Goal: Answer question/provide support: Share knowledge or assist other users

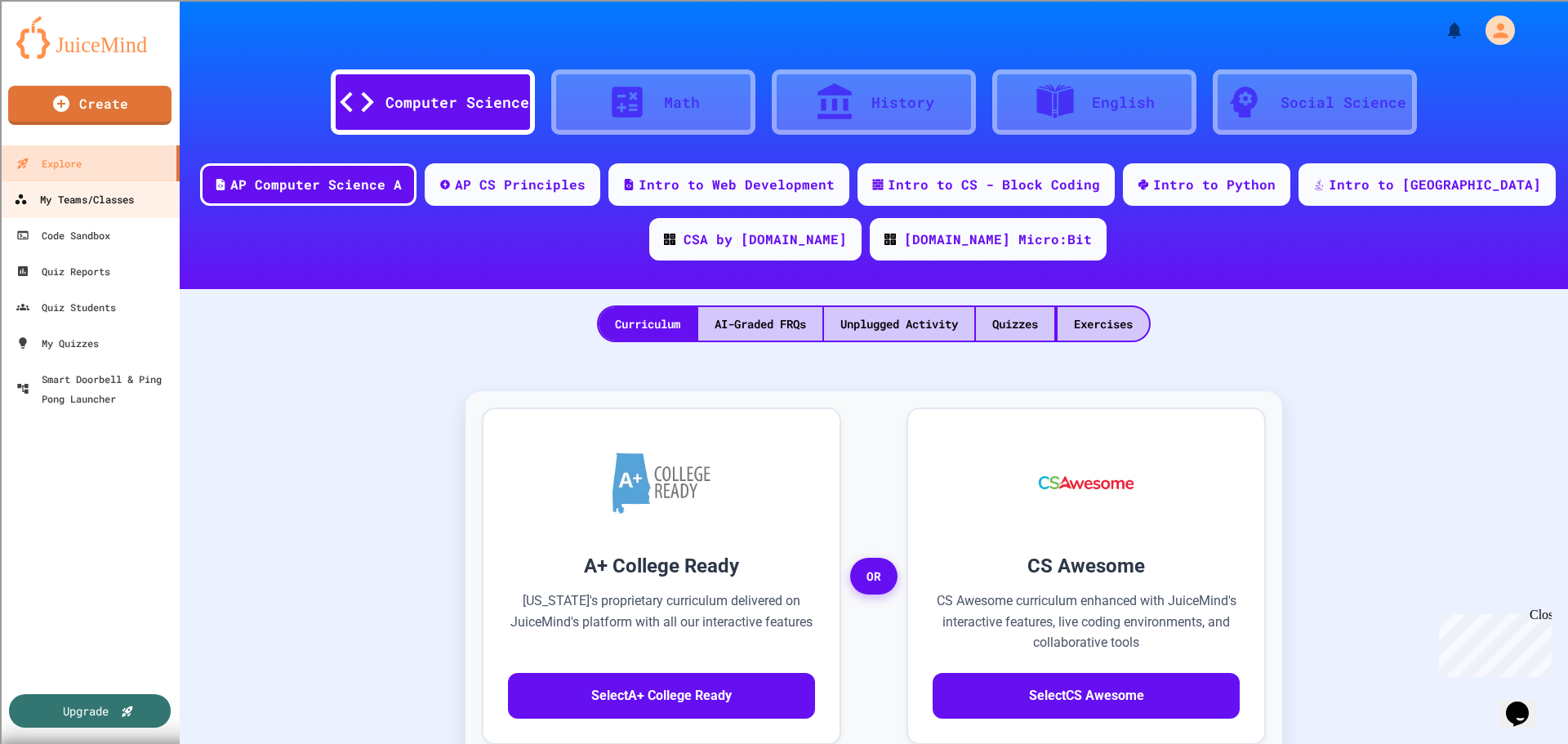
click at [92, 201] on div "My Teams/Classes" at bounding box center [73, 199] width 120 height 20
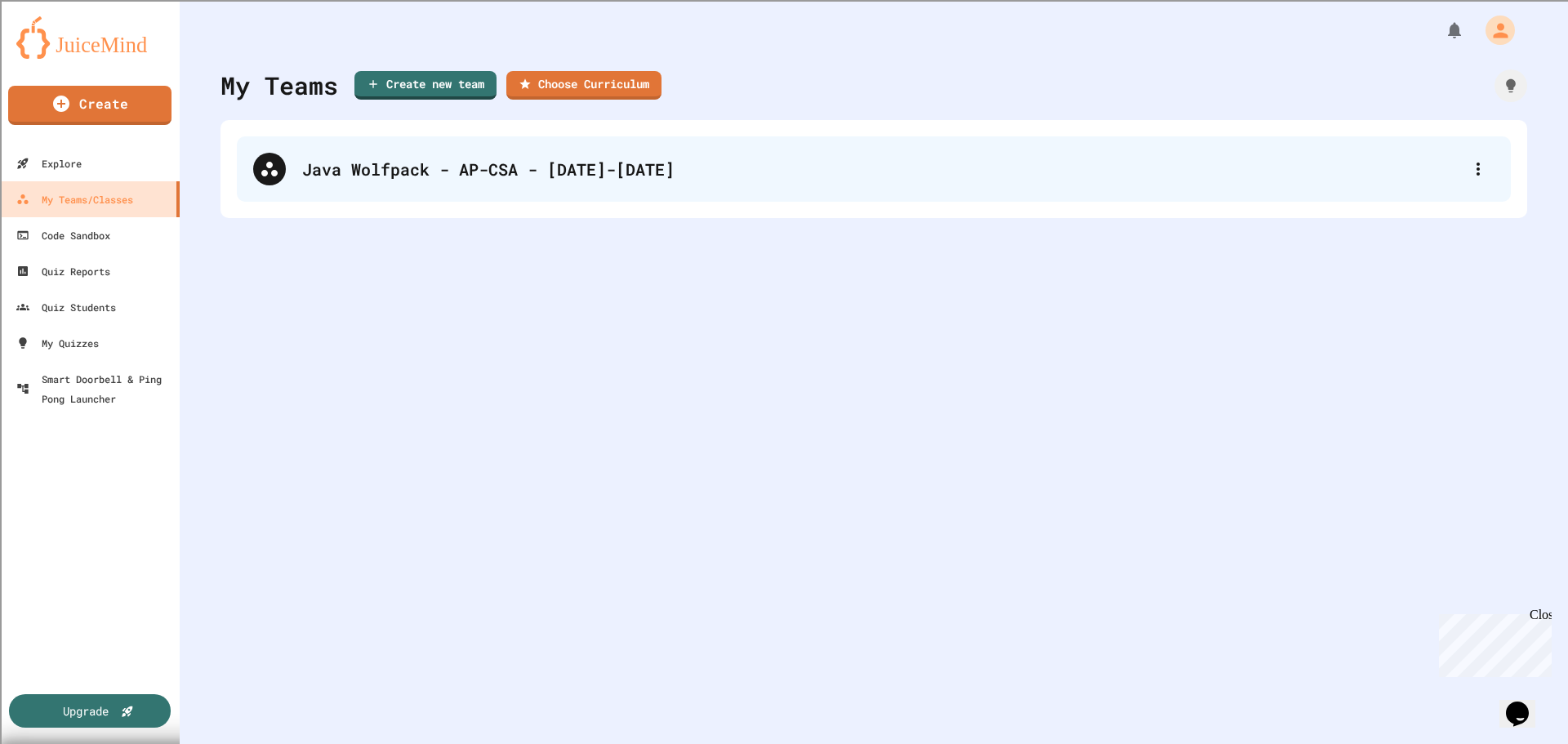
click at [336, 174] on div "Java Wolfpack - AP-CSA - [DATE]-[DATE]" at bounding box center [882, 169] width 1160 height 25
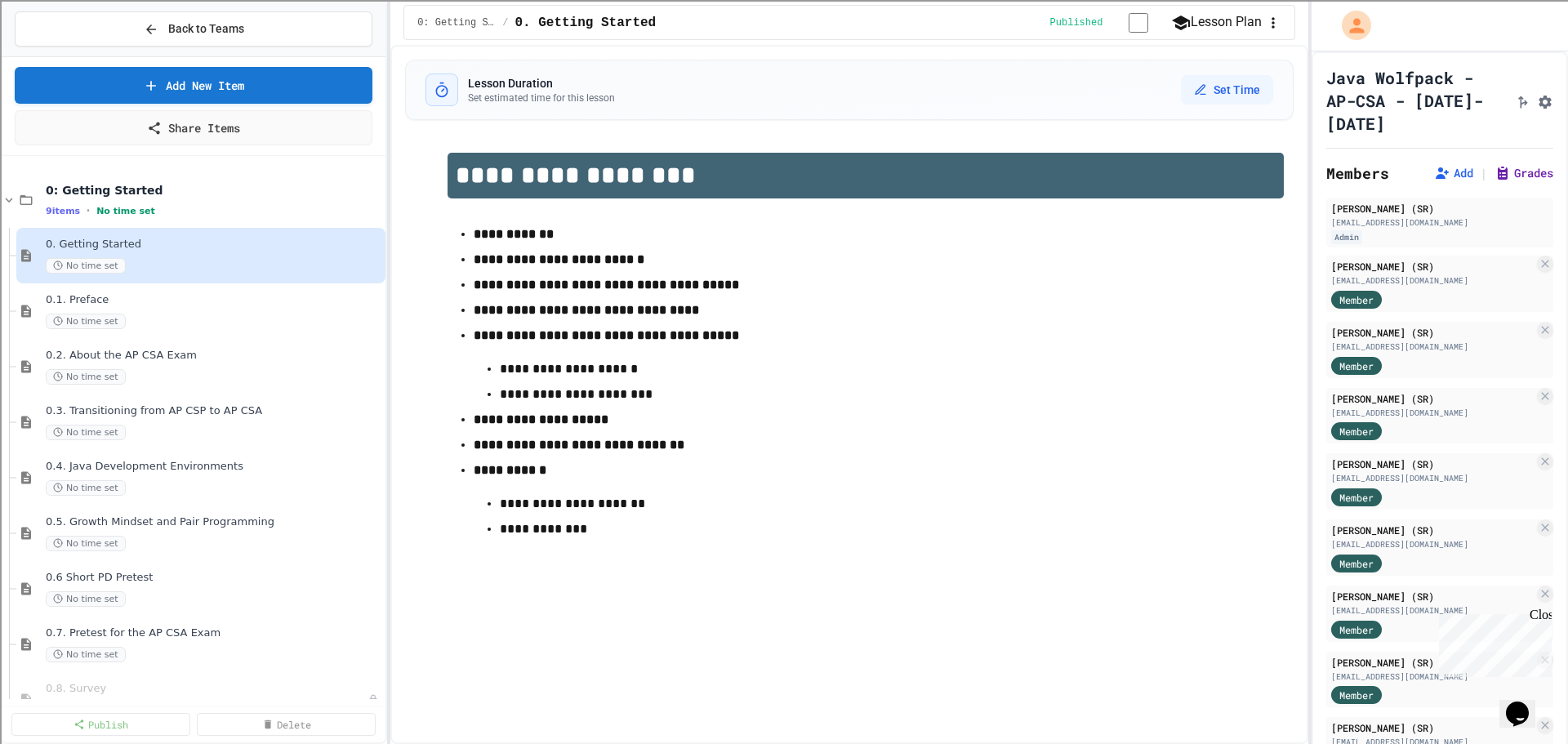
click at [1509, 175] on button "Grades" at bounding box center [1524, 174] width 59 height 17
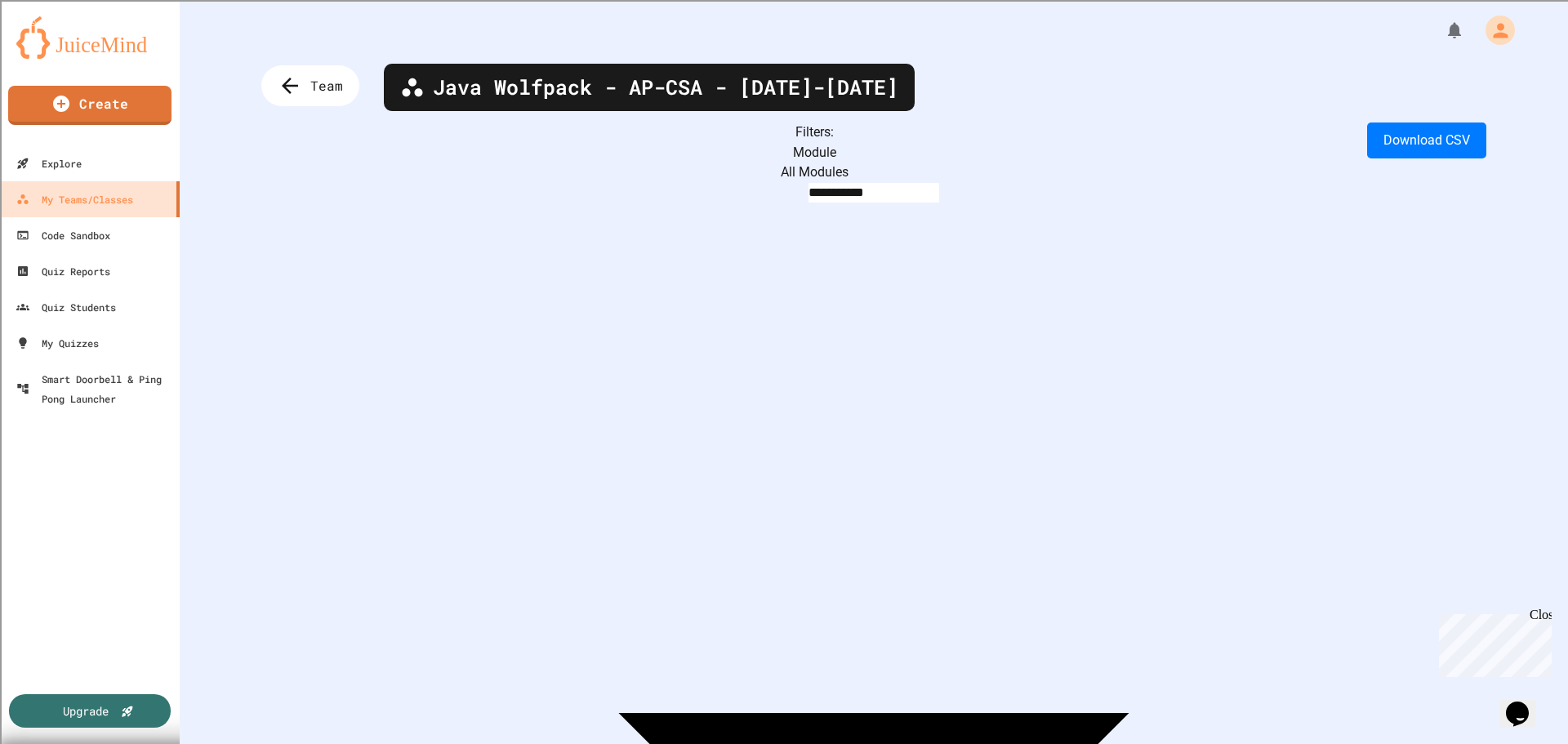
click at [411, 155] on body "**********" at bounding box center [784, 372] width 1568 height 744
type input "**********"
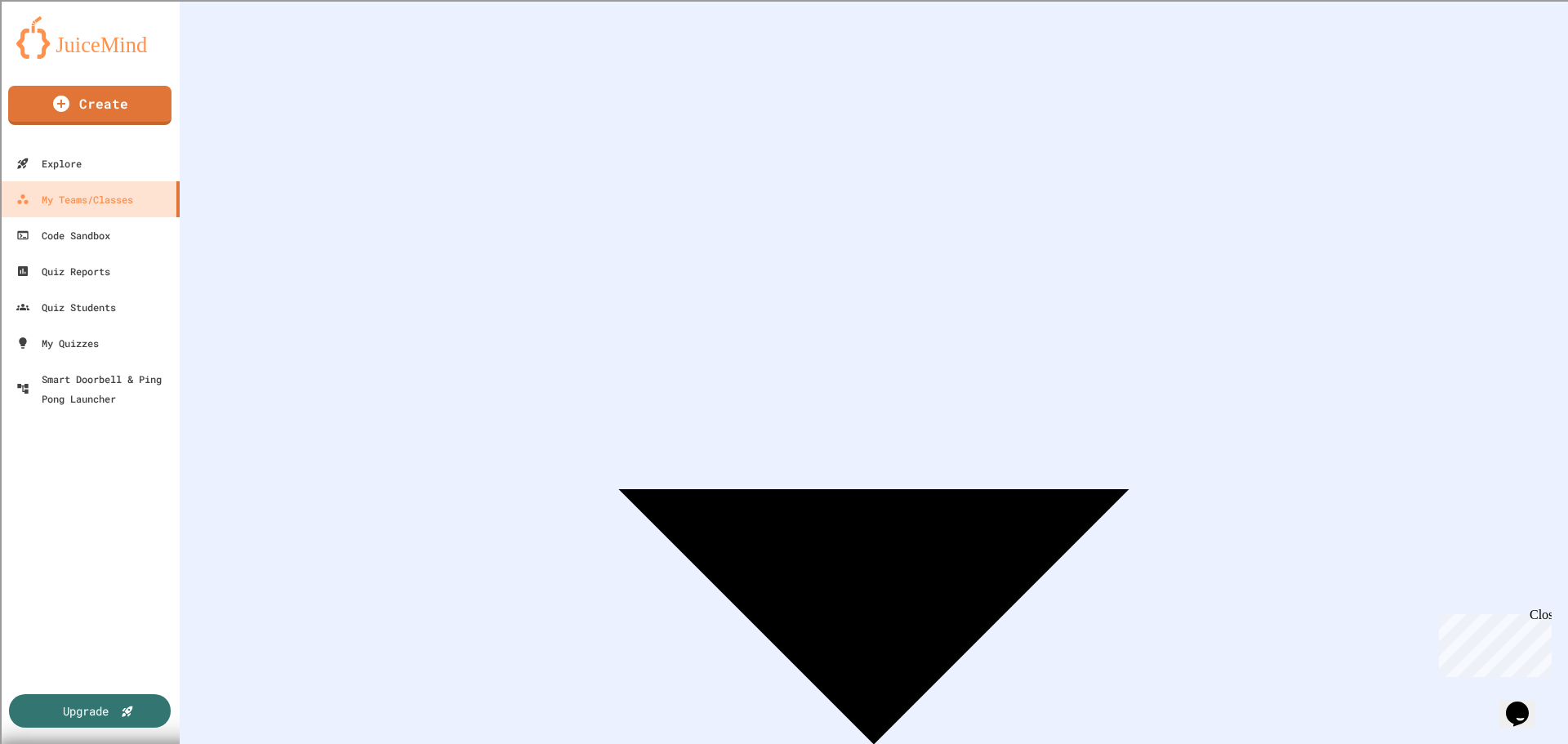
scroll to position [306, 0]
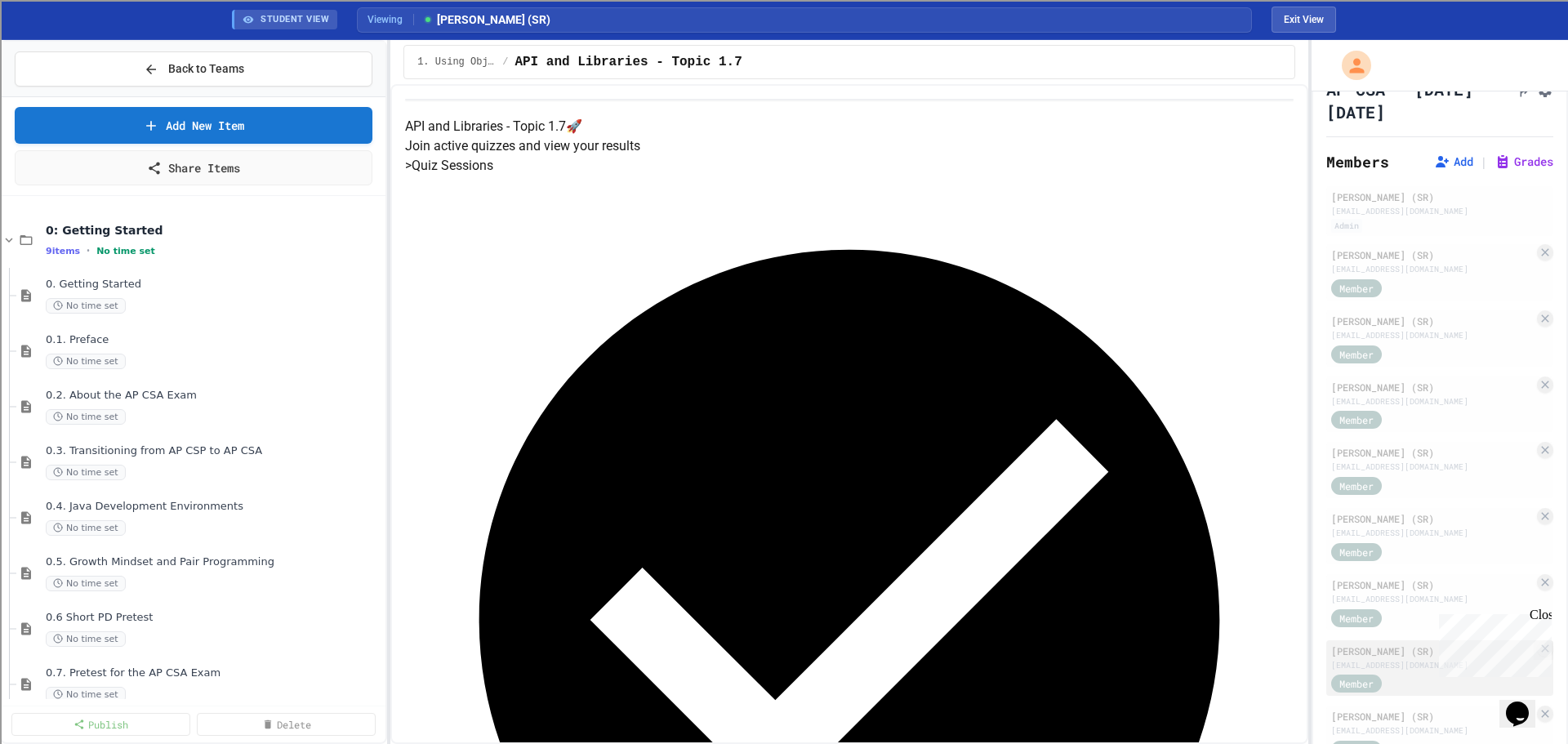
scroll to position [245, 0]
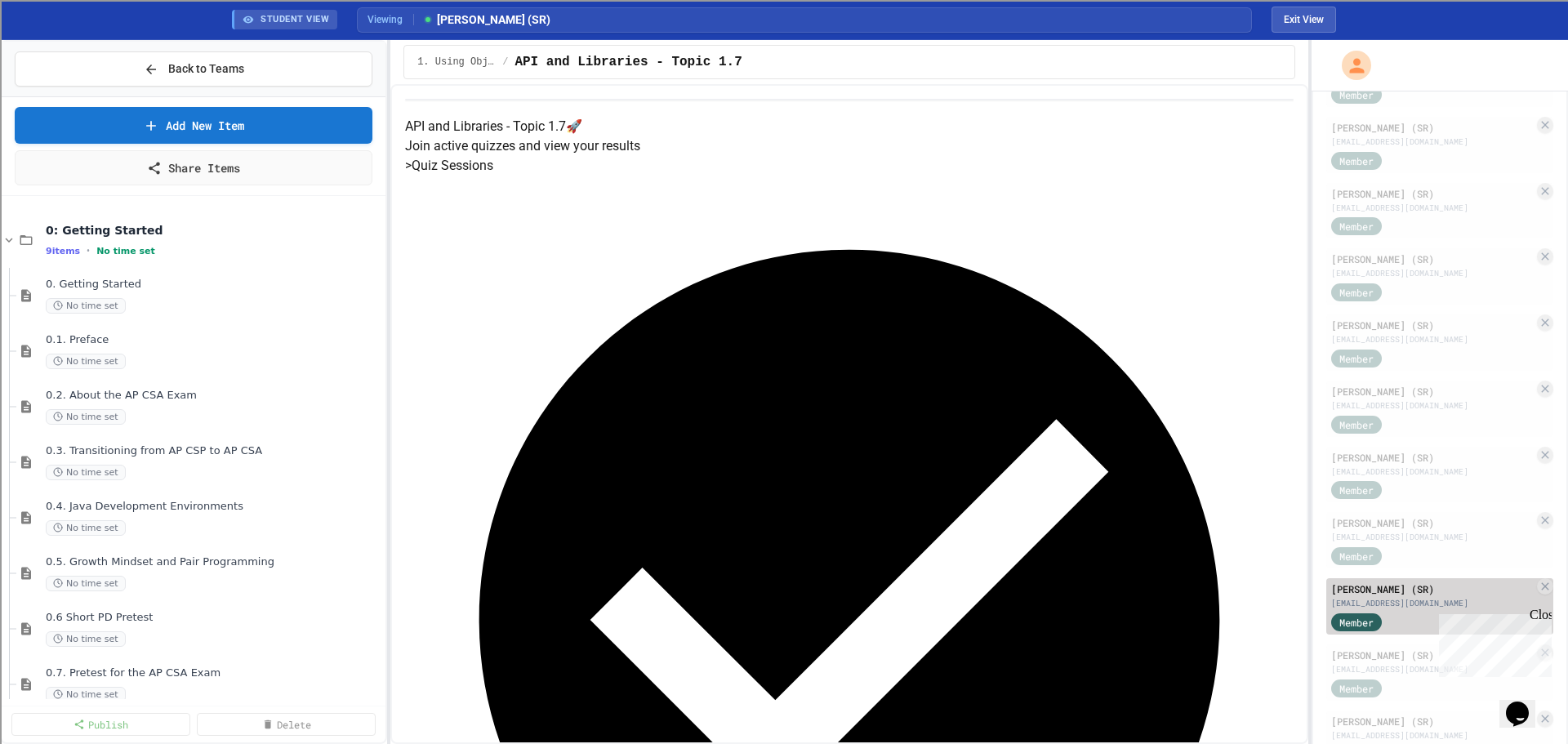
click at [1427, 597] on div "[EMAIL_ADDRESS][DOMAIN_NAME]" at bounding box center [1433, 603] width 203 height 12
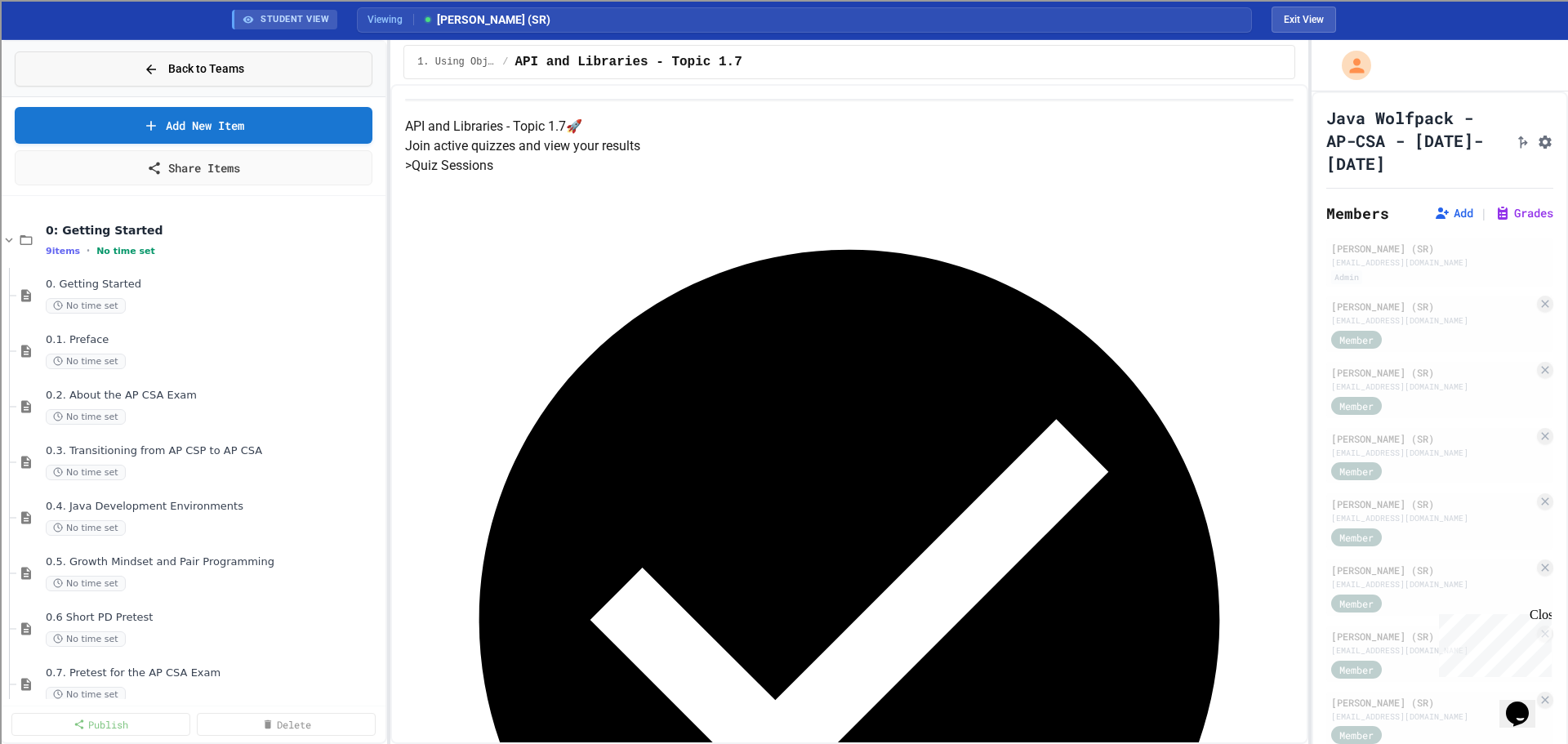
click at [192, 60] on button "Back to Teams" at bounding box center [194, 69] width 358 height 35
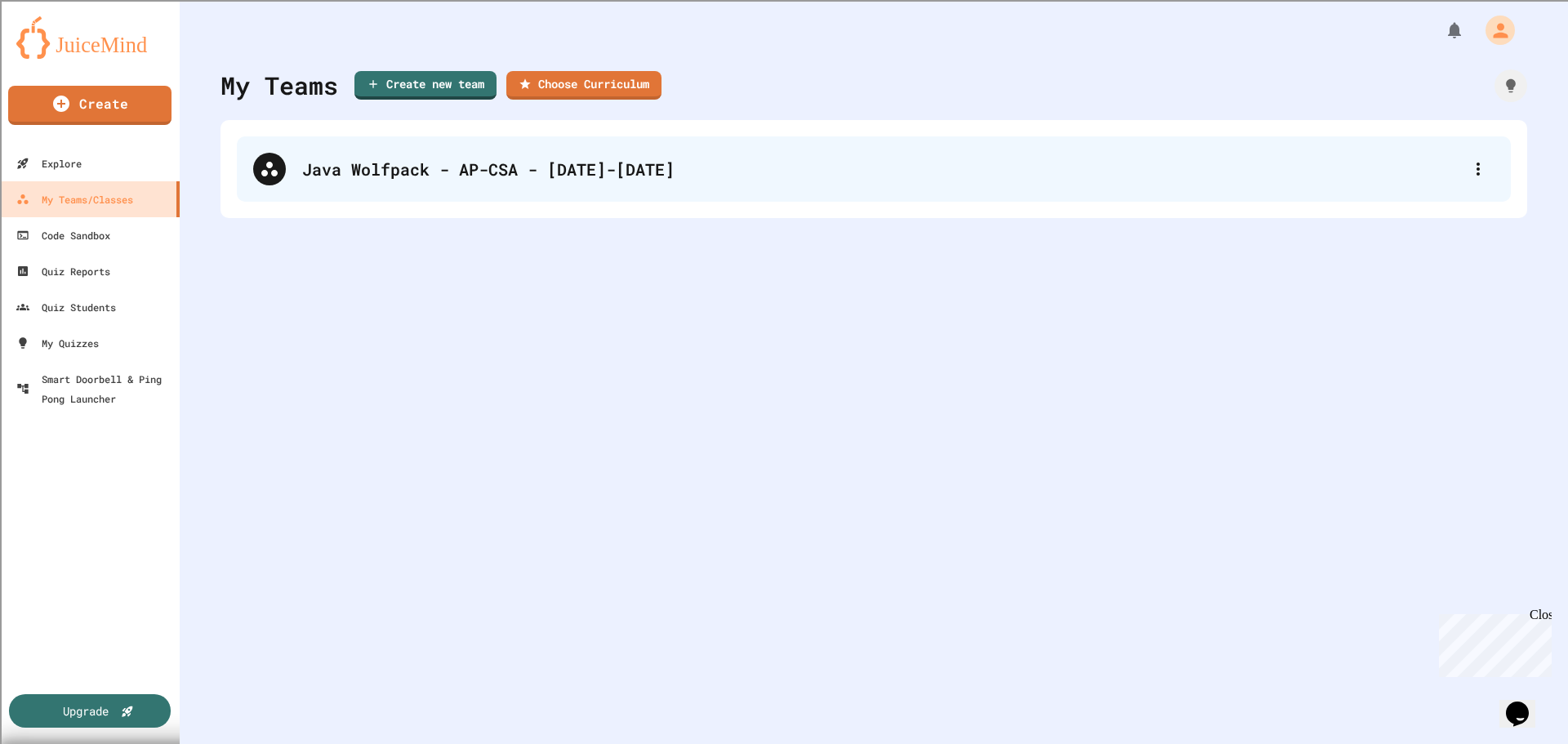
click at [503, 186] on div "Java Wolfpack - AP-CSA - [DATE]-[DATE]" at bounding box center [874, 169] width 1274 height 65
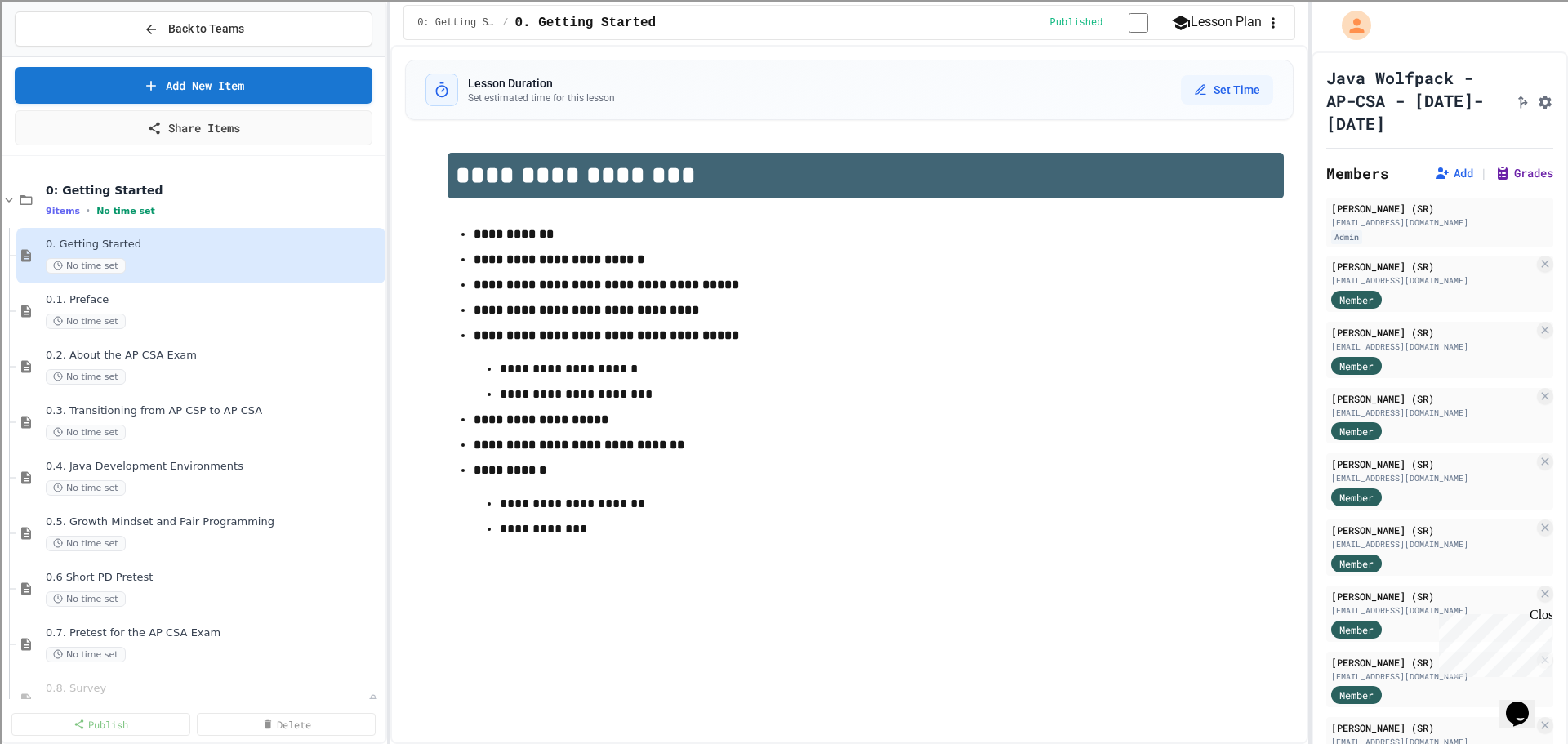
click at [1509, 171] on button "Grades" at bounding box center [1524, 174] width 59 height 17
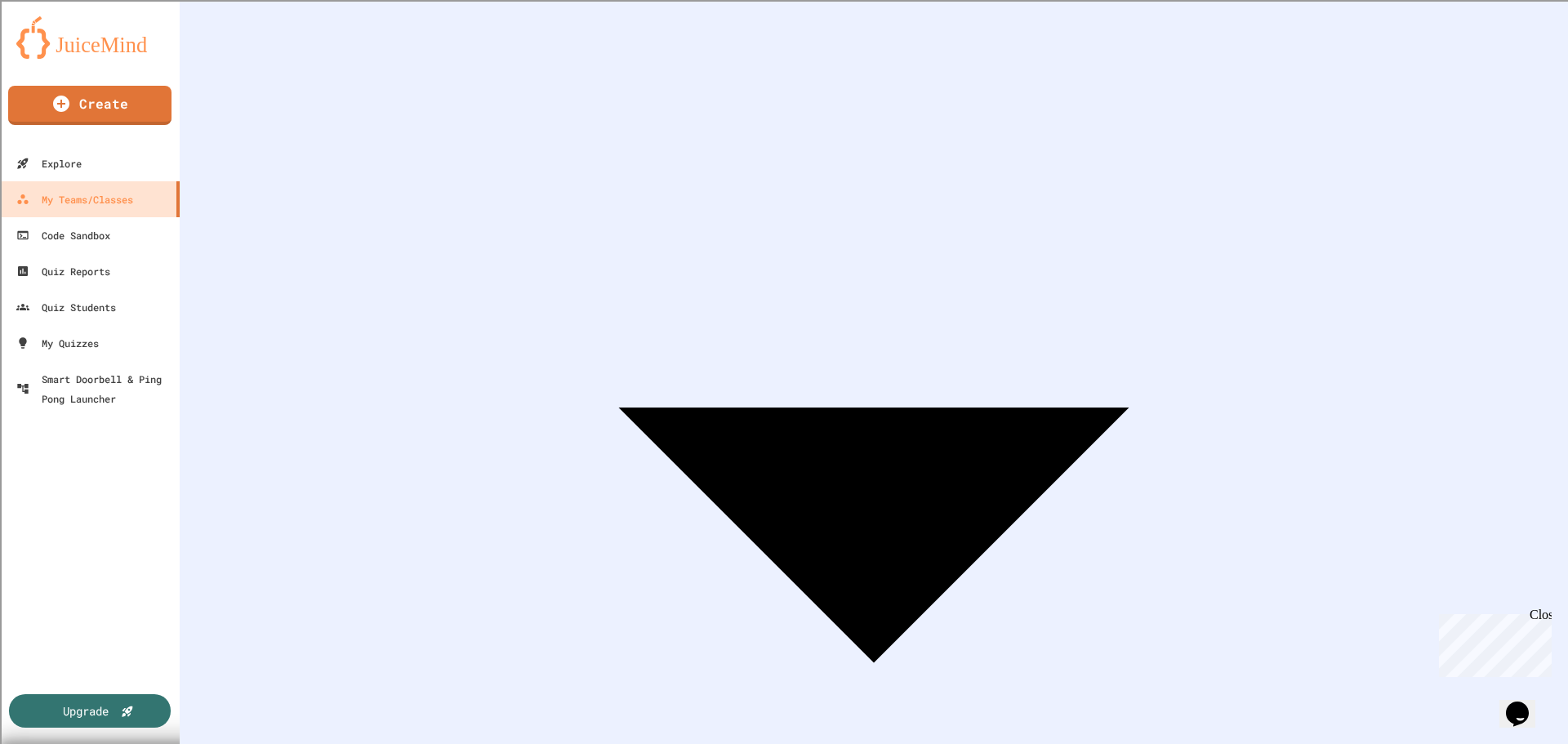
scroll to position [224, 0]
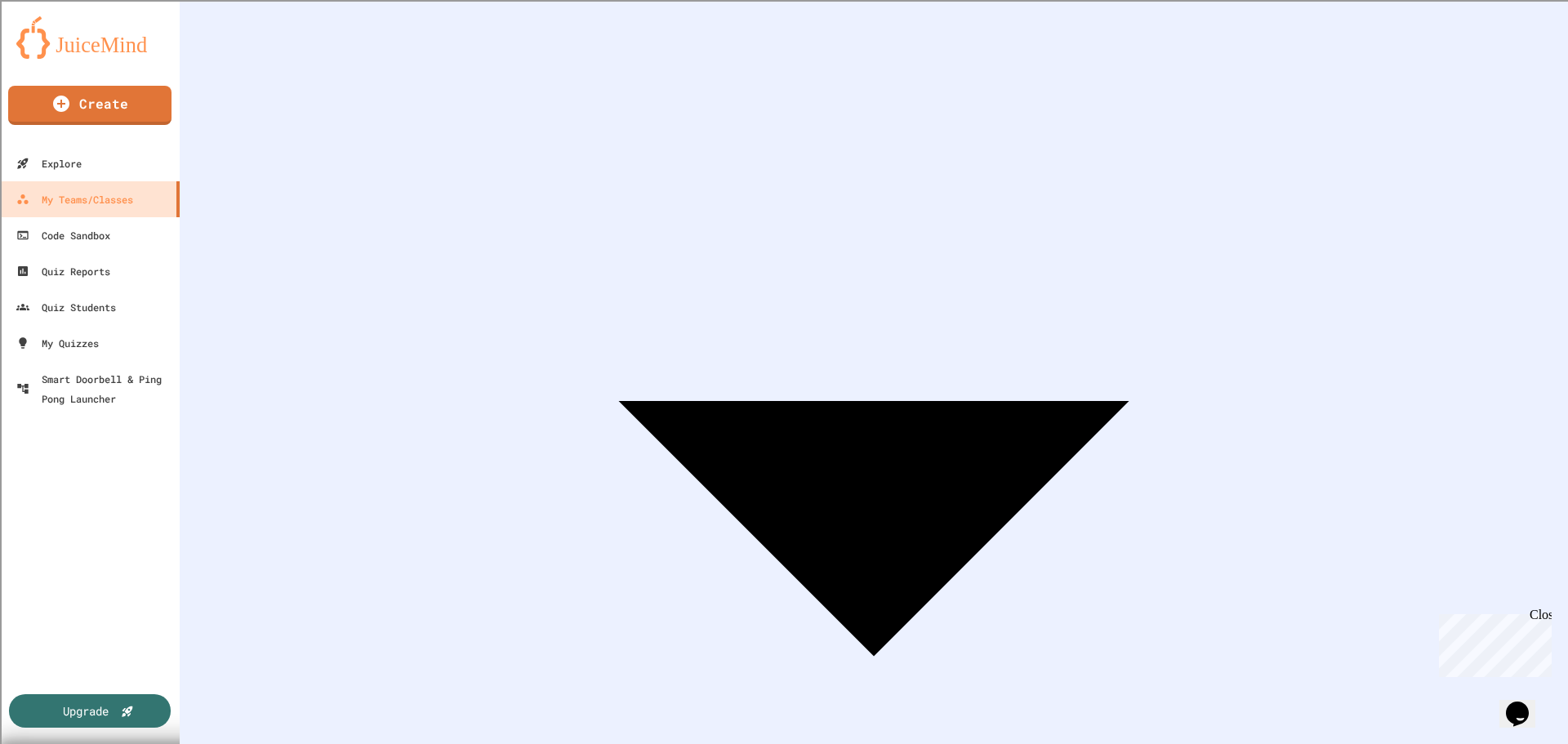
scroll to position [306, 0]
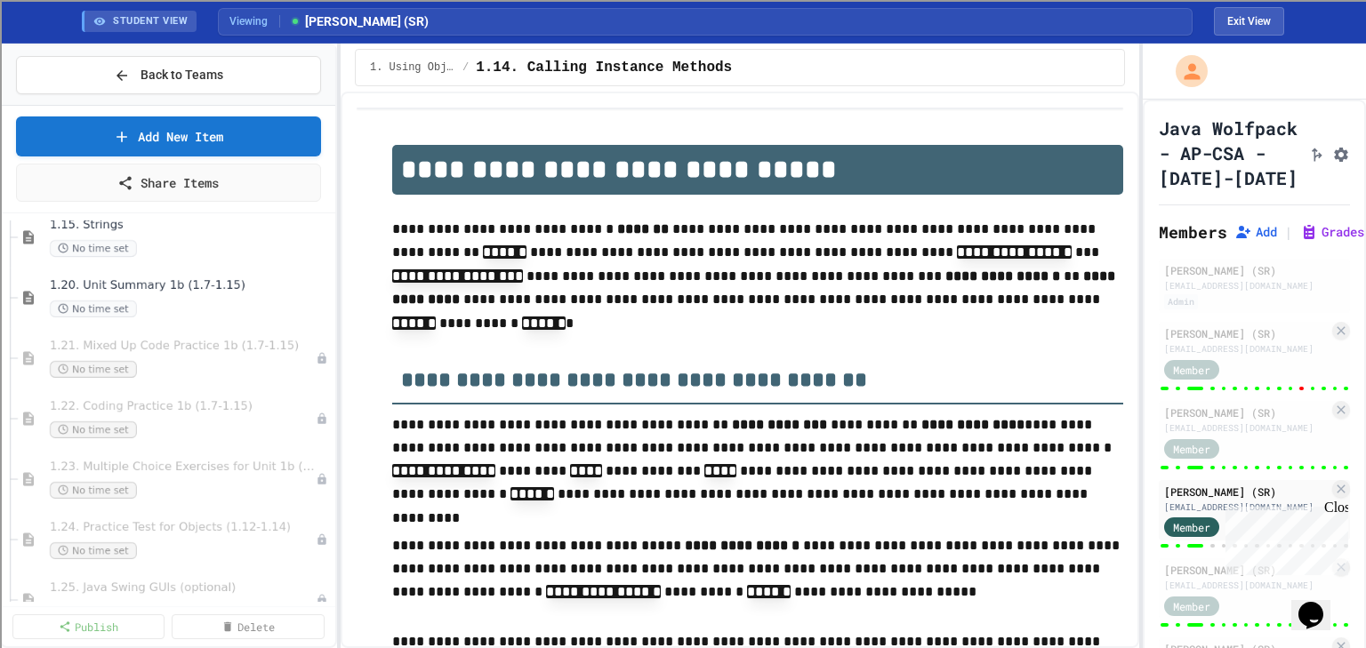
scroll to position [2291, 0]
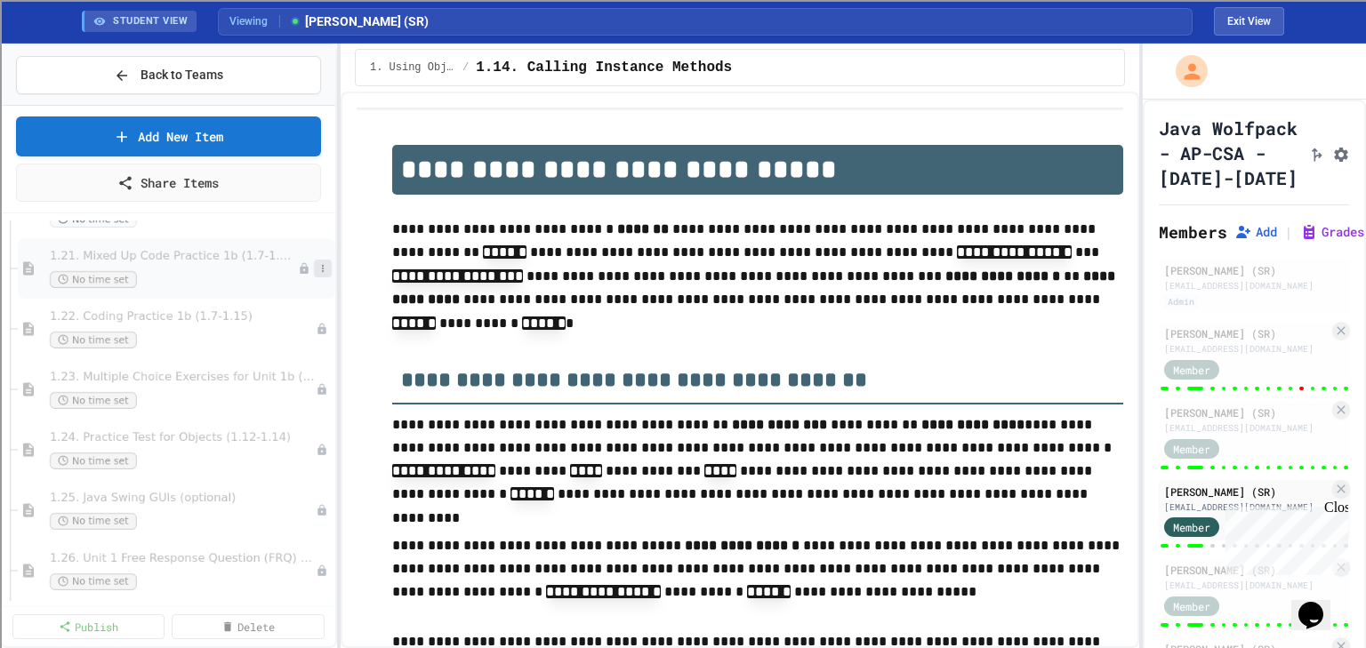
click at [316, 272] on button at bounding box center [323, 269] width 18 height 18
click at [256, 360] on button "Publish" at bounding box center [276, 364] width 137 height 32
click at [317, 324] on icon at bounding box center [322, 329] width 11 height 11
click at [269, 420] on button "Publish" at bounding box center [276, 424] width 137 height 32
click at [317, 388] on icon at bounding box center [322, 389] width 11 height 11
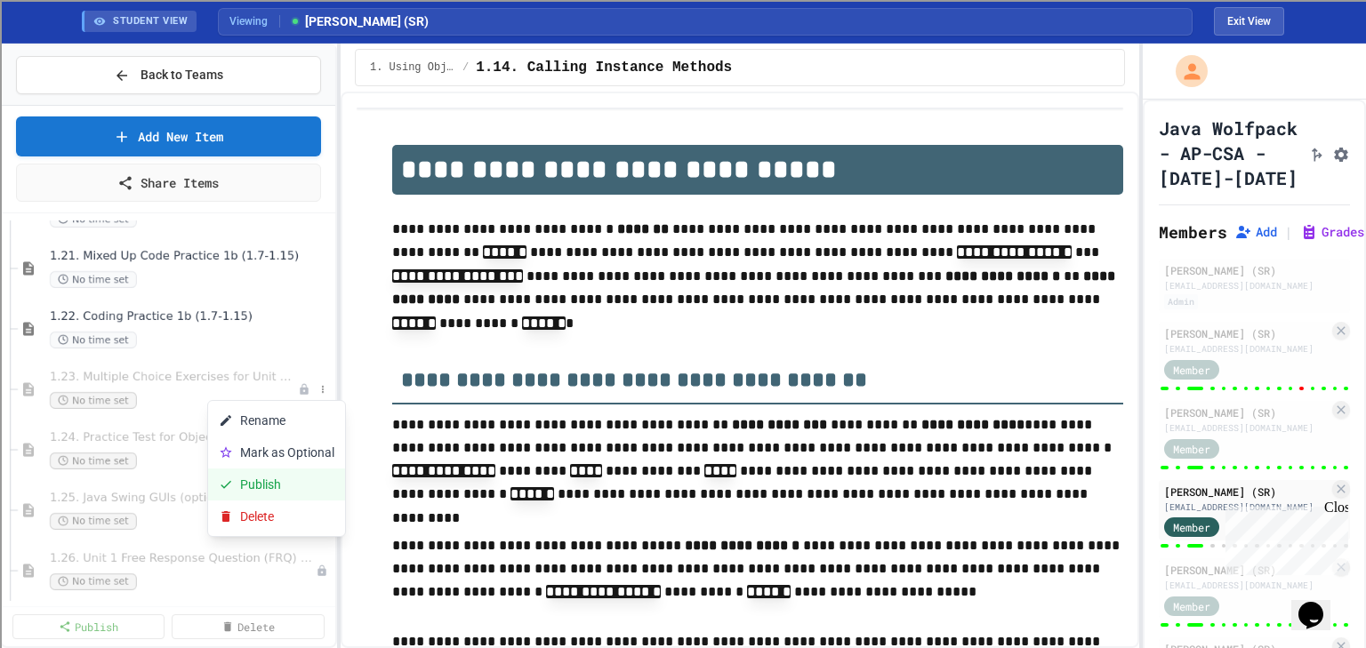
click at [270, 486] on button "Publish" at bounding box center [276, 485] width 137 height 32
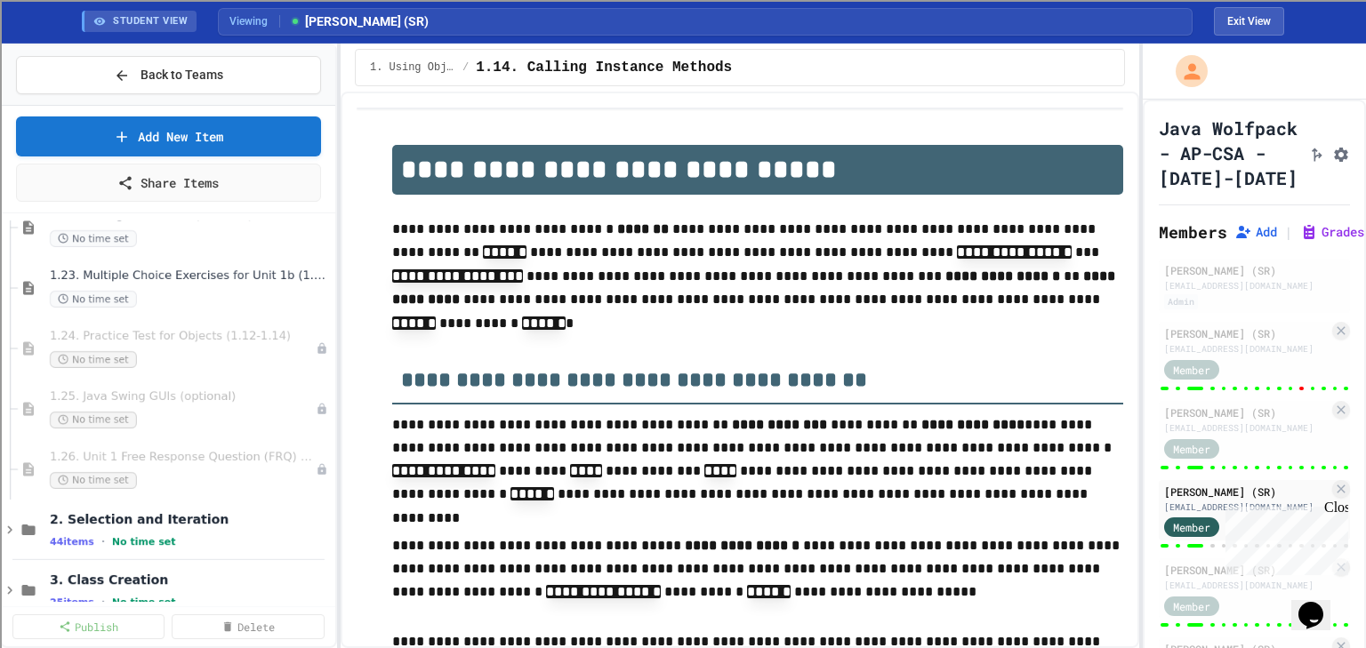
scroll to position [2433, 0]
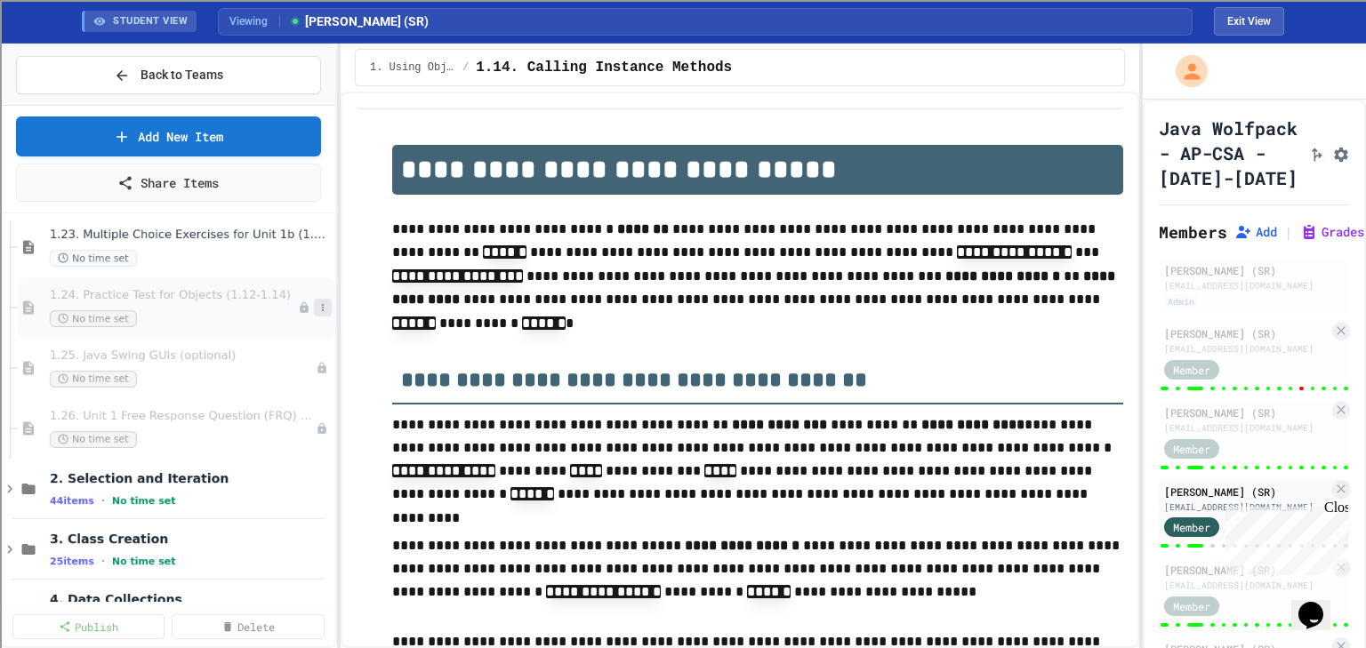
click at [317, 306] on icon at bounding box center [322, 307] width 11 height 11
click at [265, 398] on button "Publish" at bounding box center [276, 403] width 137 height 32
click at [181, 416] on span "1.26. Unit 1 Free Response Question (FRQ) Practice" at bounding box center [174, 416] width 248 height 15
